Goal: Check status: Check status

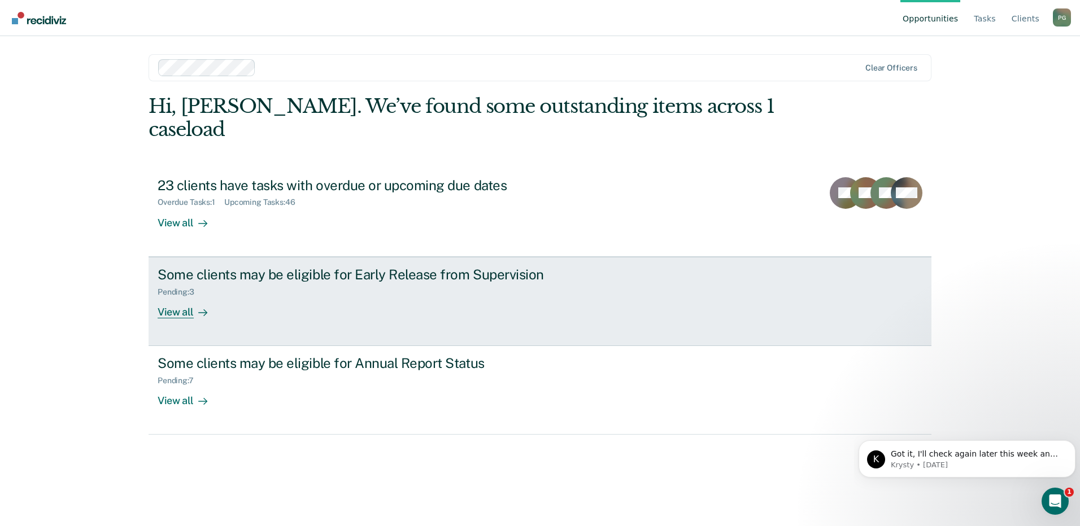
click at [245, 267] on div "Some clients may be eligible for Early Release from Supervision" at bounding box center [356, 275] width 396 height 16
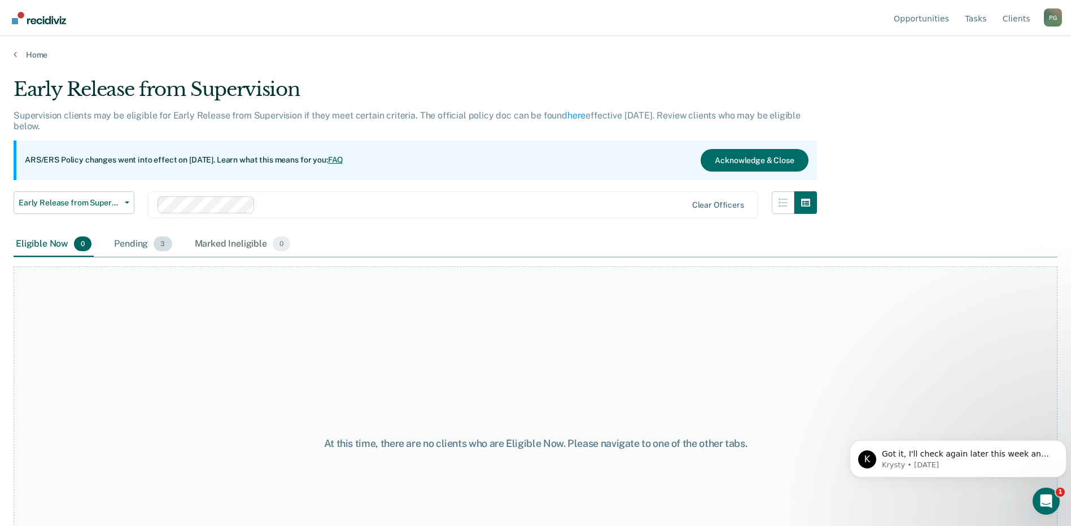
click at [143, 242] on div "Pending 3" at bounding box center [143, 244] width 62 height 25
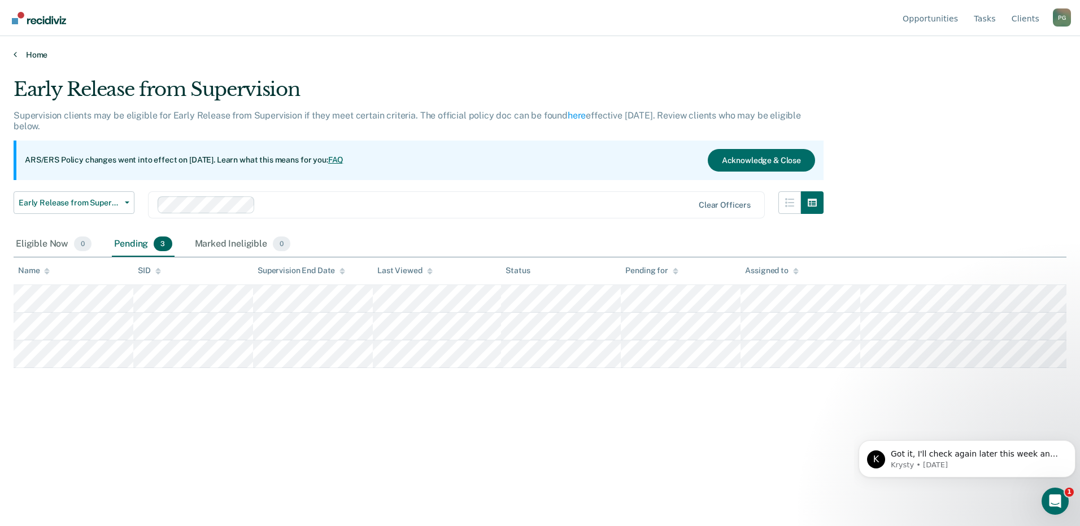
click at [39, 57] on link "Home" at bounding box center [540, 55] width 1053 height 10
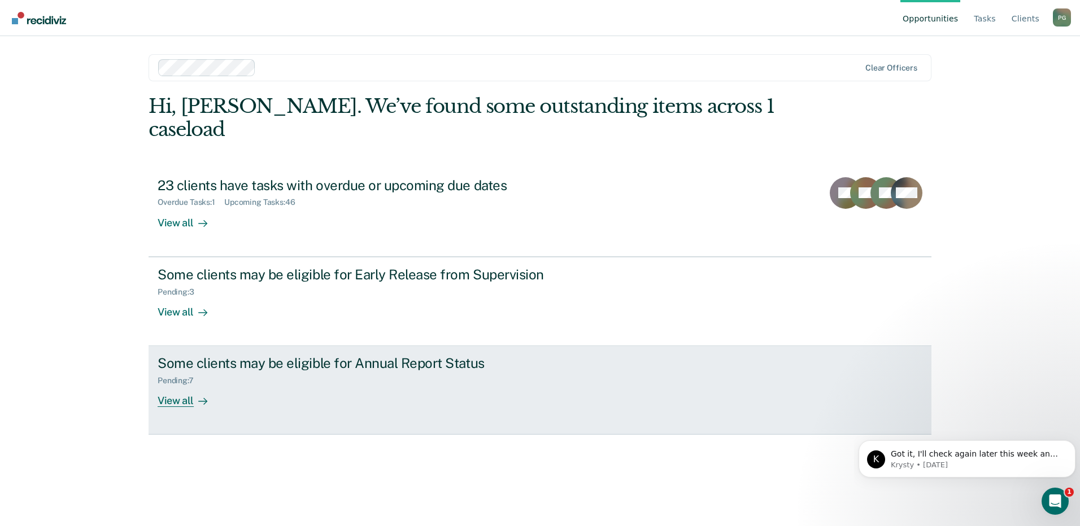
click at [234, 355] on div "Some clients may be eligible for Annual Report Status" at bounding box center [356, 363] width 396 height 16
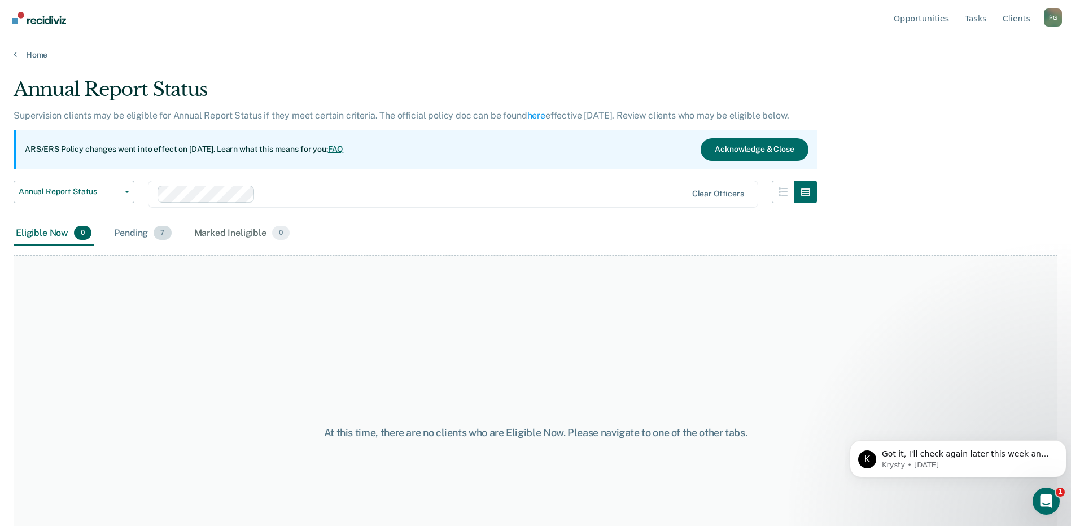
click at [141, 233] on div "Pending 7" at bounding box center [143, 233] width 62 height 25
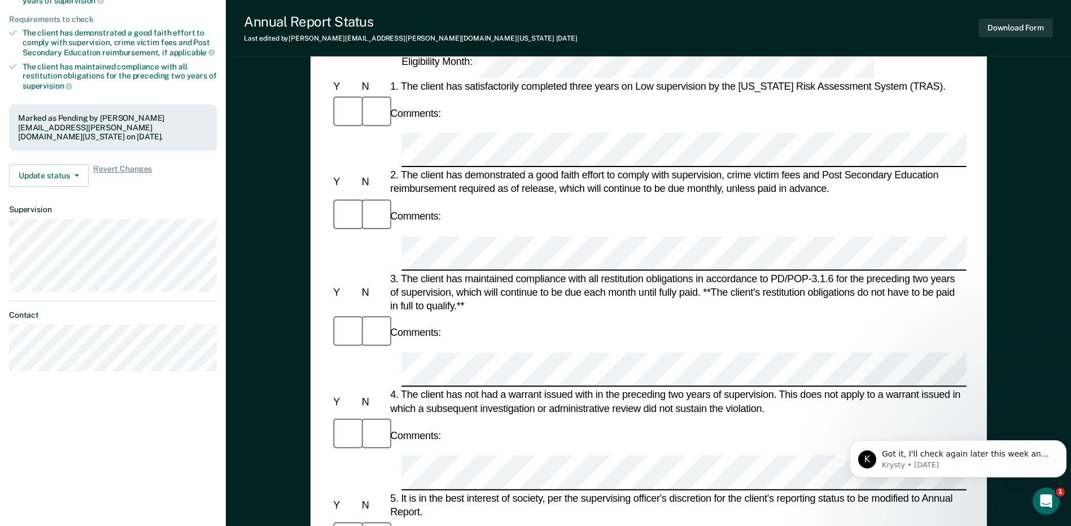
scroll to position [226, 0]
